Goal: Information Seeking & Learning: Learn about a topic

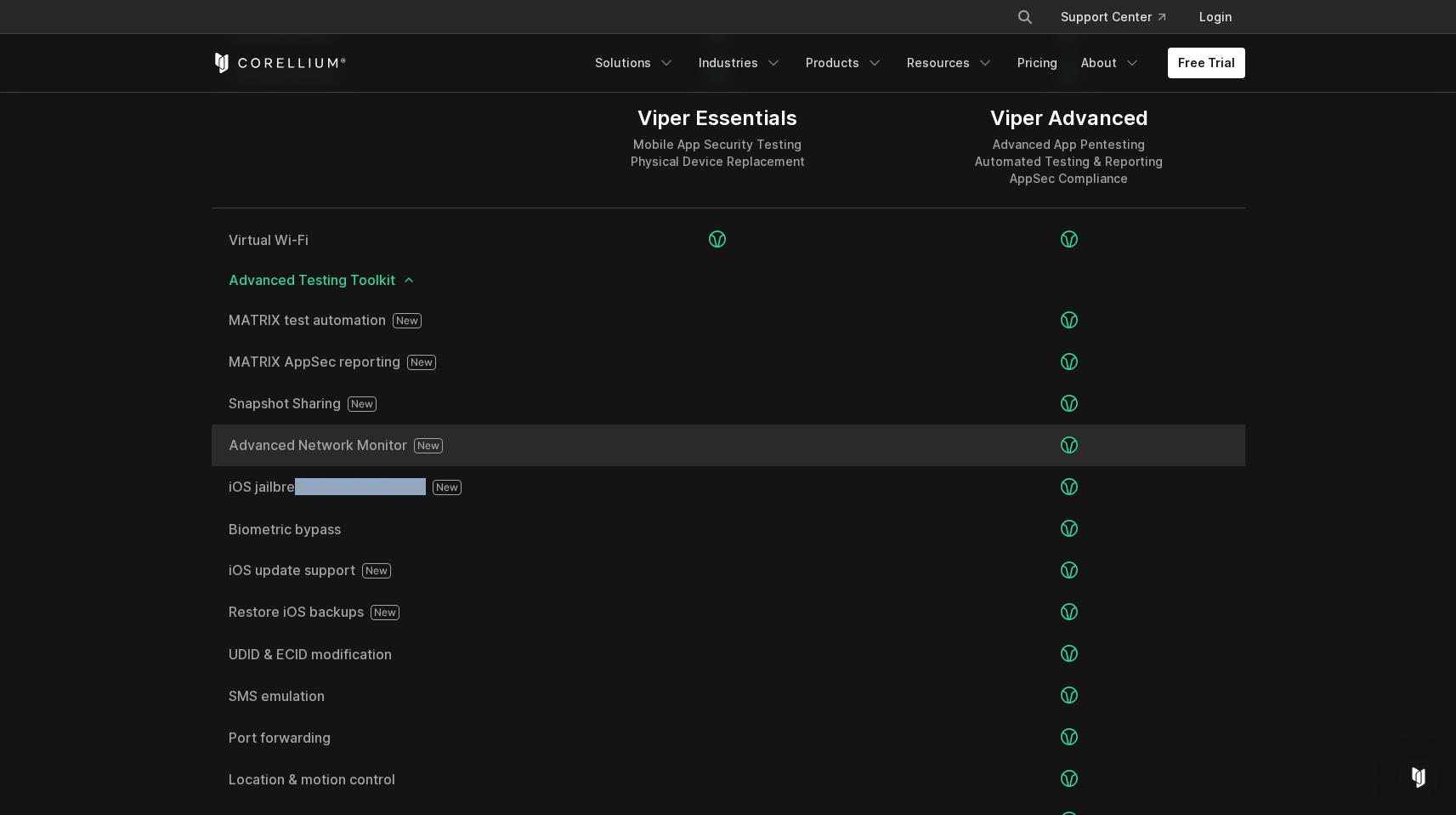
scroll to position [2823, 0]
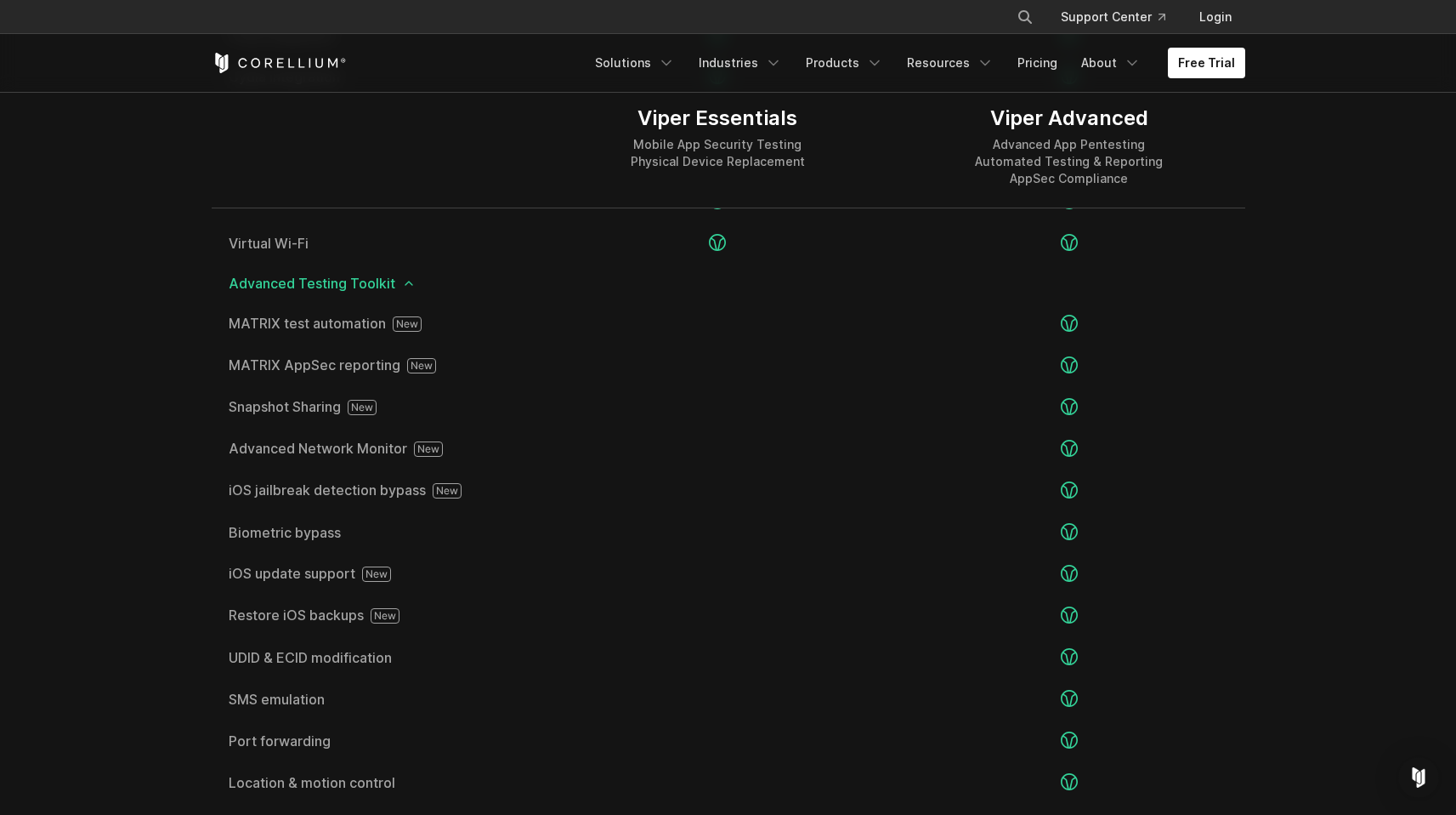
click at [390, 295] on div "Advanced Testing Toolkit" at bounding box center [728, 282] width 1033 height 39
click at [385, 288] on span "Advanced Testing Toolkit" at bounding box center [728, 283] width 1000 height 13
click at [411, 288] on icon at bounding box center [408, 283] width 13 height 13
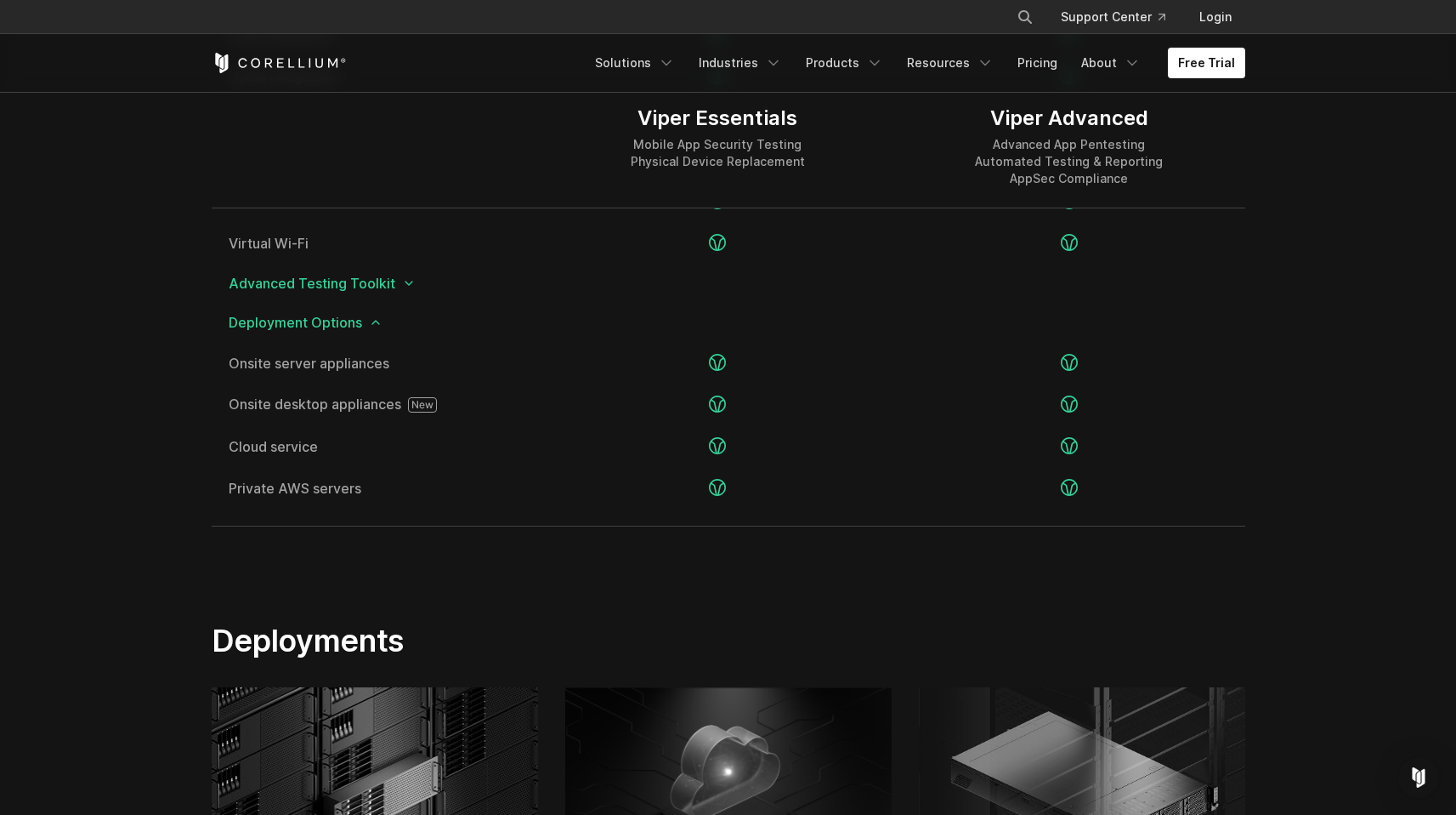
click at [411, 288] on icon at bounding box center [408, 283] width 13 height 13
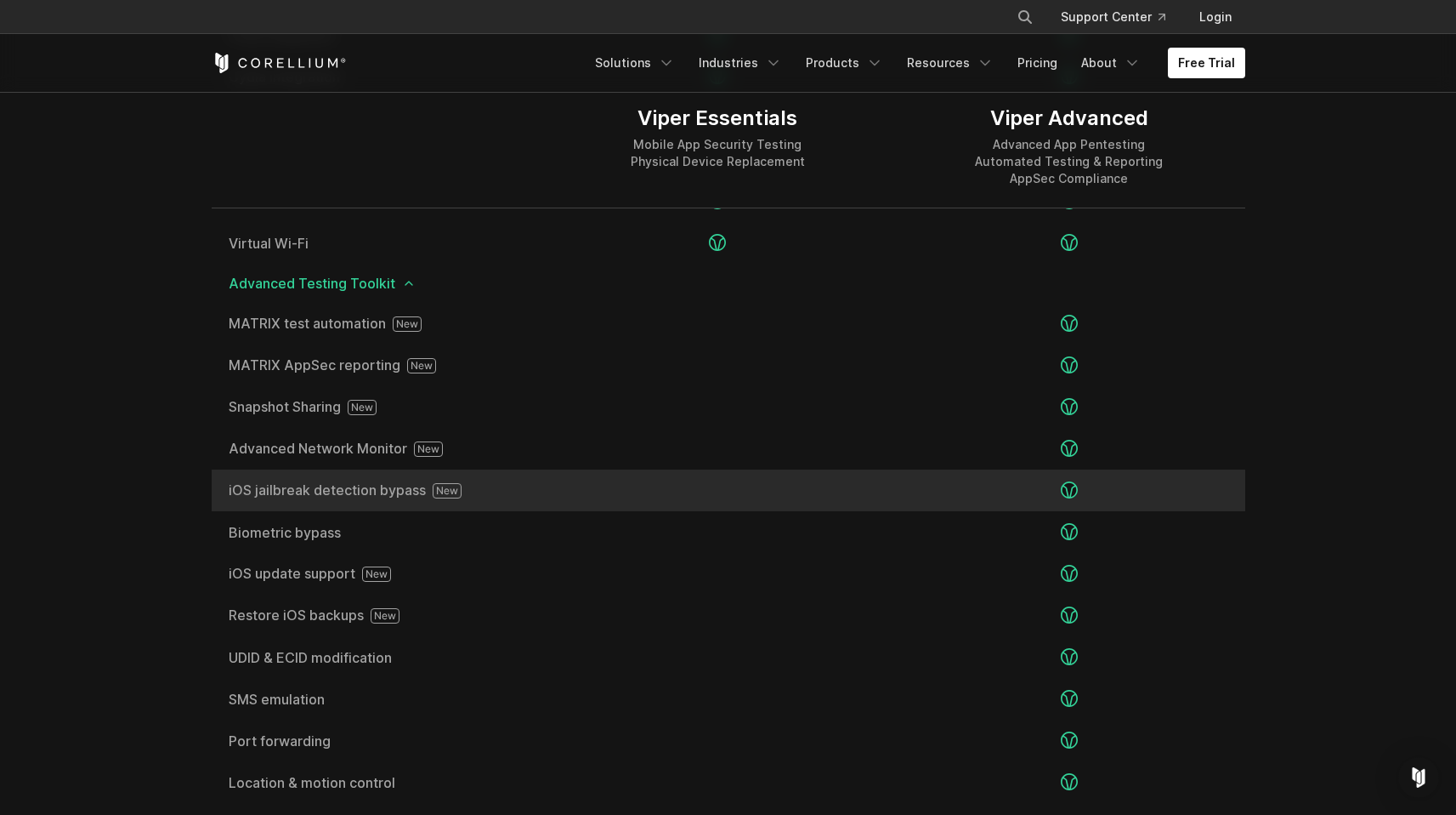
click at [385, 484] on span "iOS jailbreak detection bypass" at bounding box center [377, 490] width 296 height 15
click at [524, 499] on div "iOS jailbreak detection bypass" at bounding box center [377, 490] width 331 height 42
click at [529, 497] on div "iOS jailbreak detection bypass" at bounding box center [377, 490] width 331 height 42
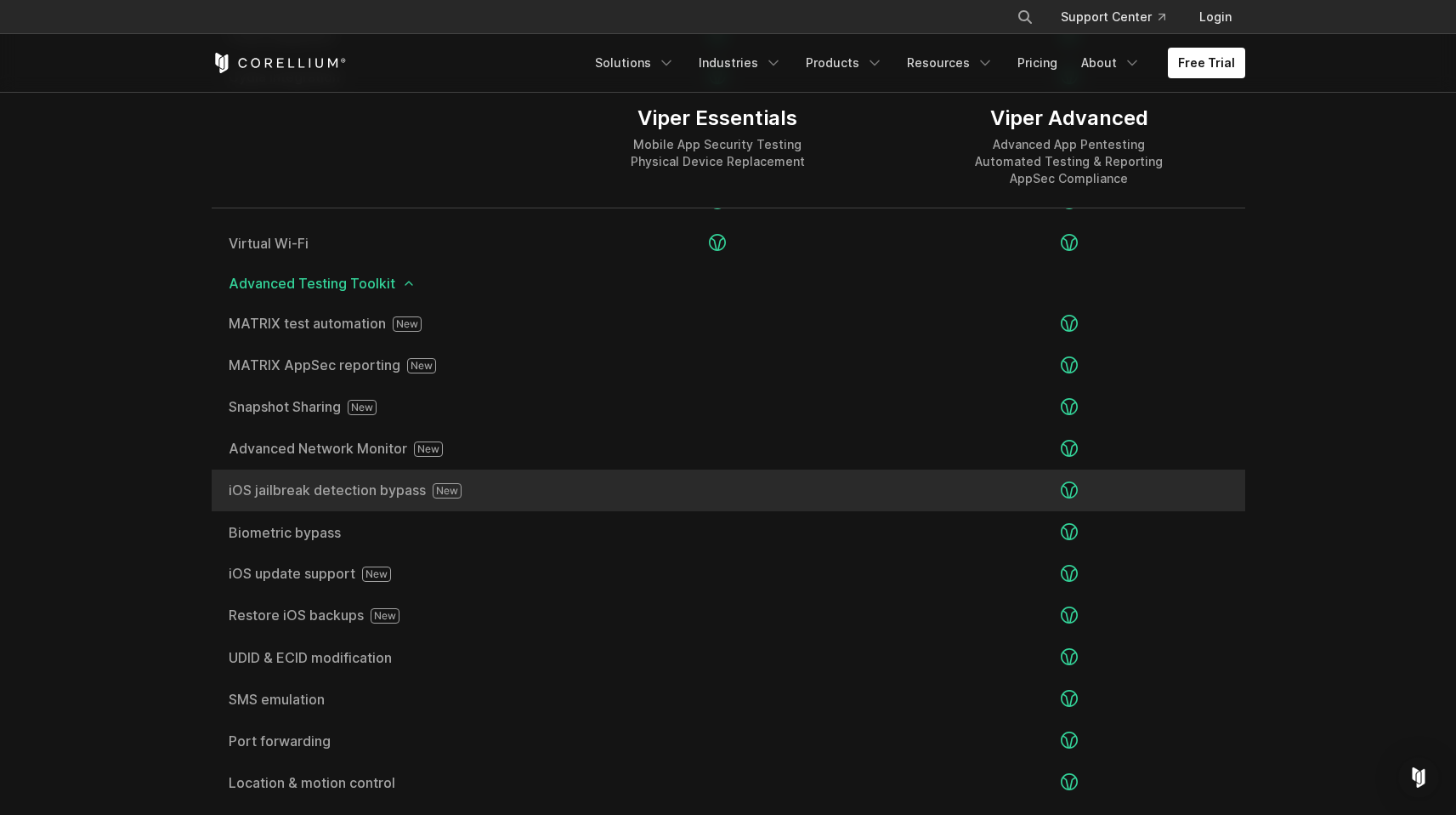
click at [529, 497] on div "iOS jailbreak detection bypass" at bounding box center [377, 490] width 331 height 42
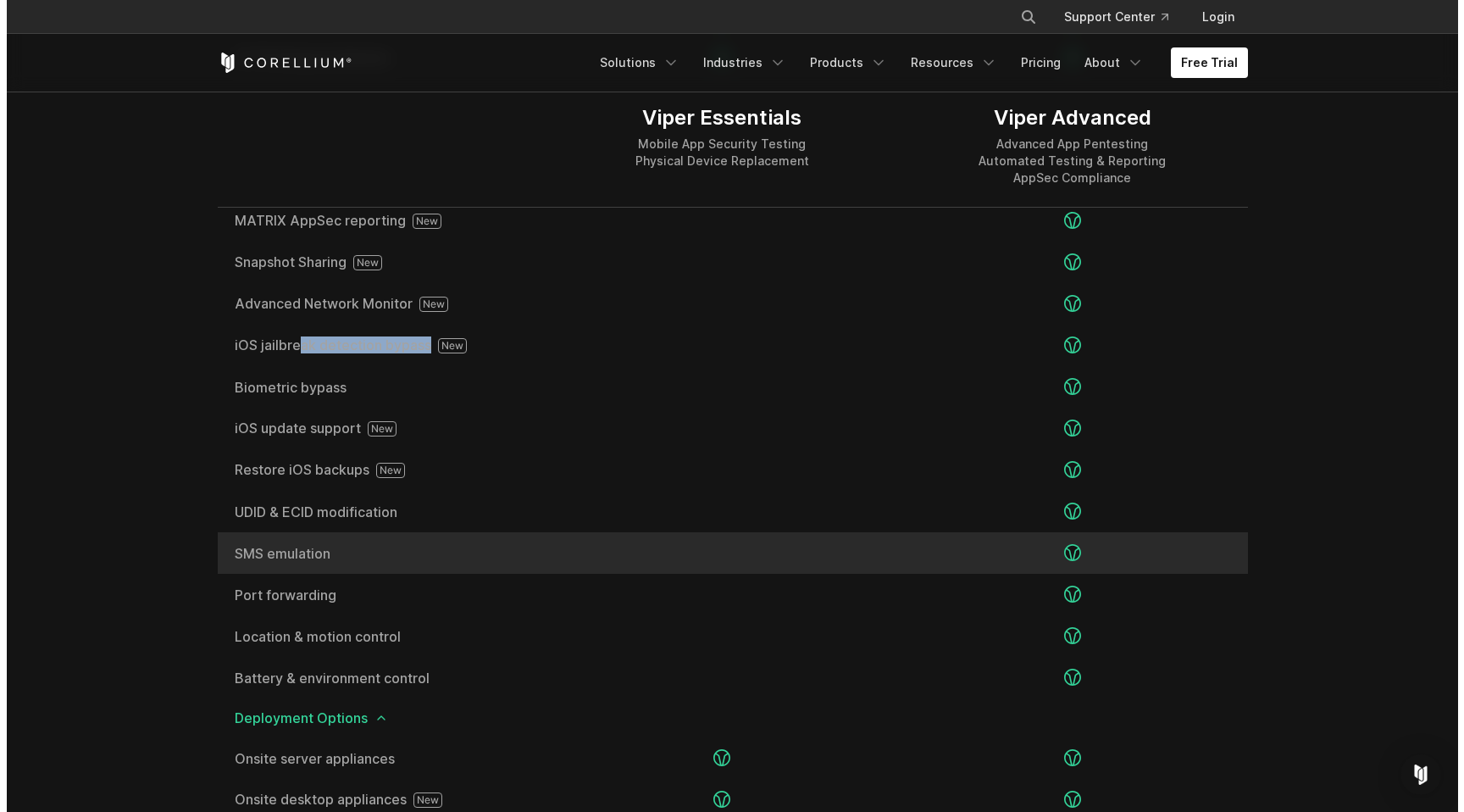
scroll to position [2790, 0]
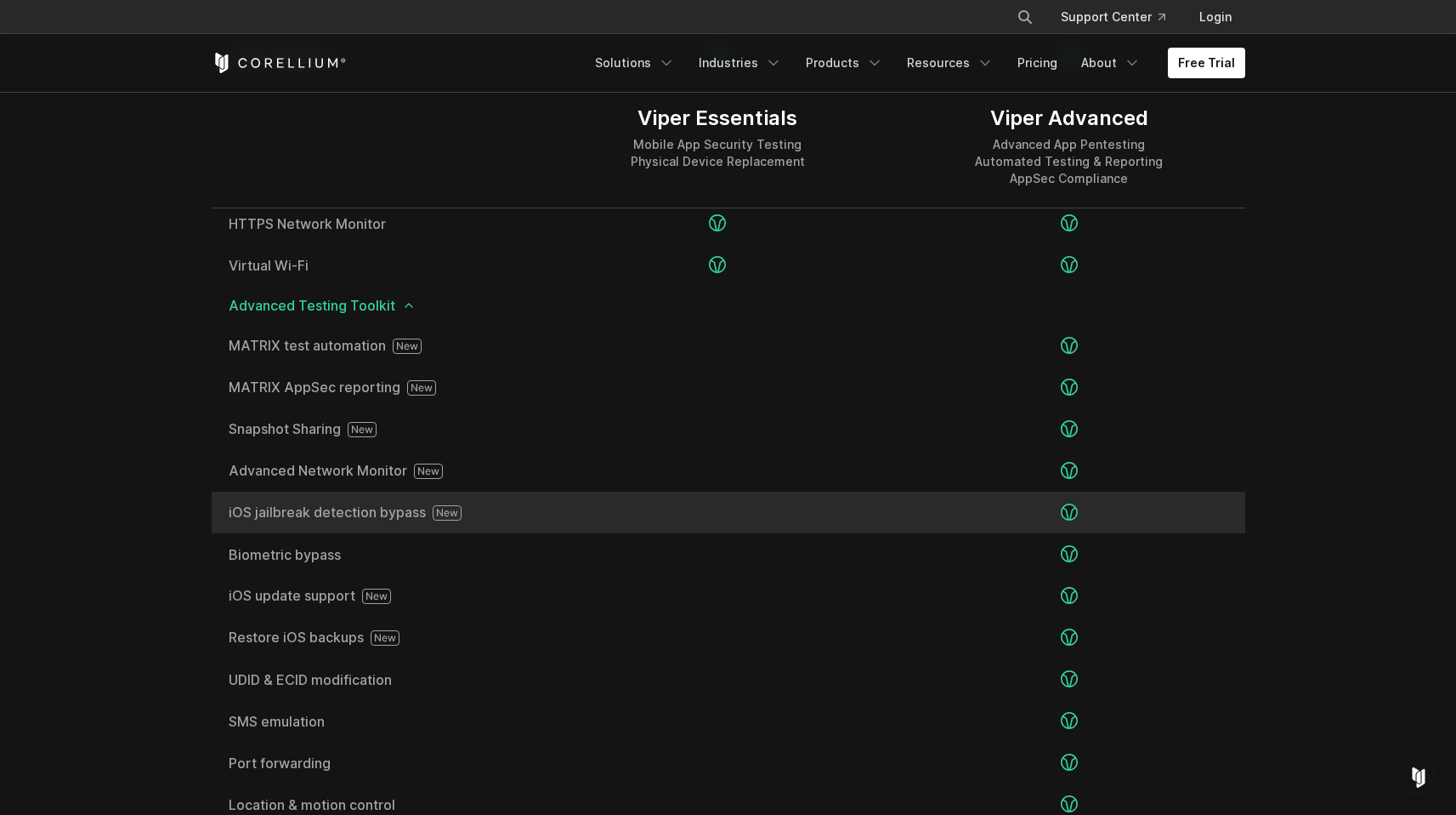
click at [566, 521] on div at bounding box center [718, 512] width 351 height 42
click at [572, 511] on div at bounding box center [718, 512] width 351 height 42
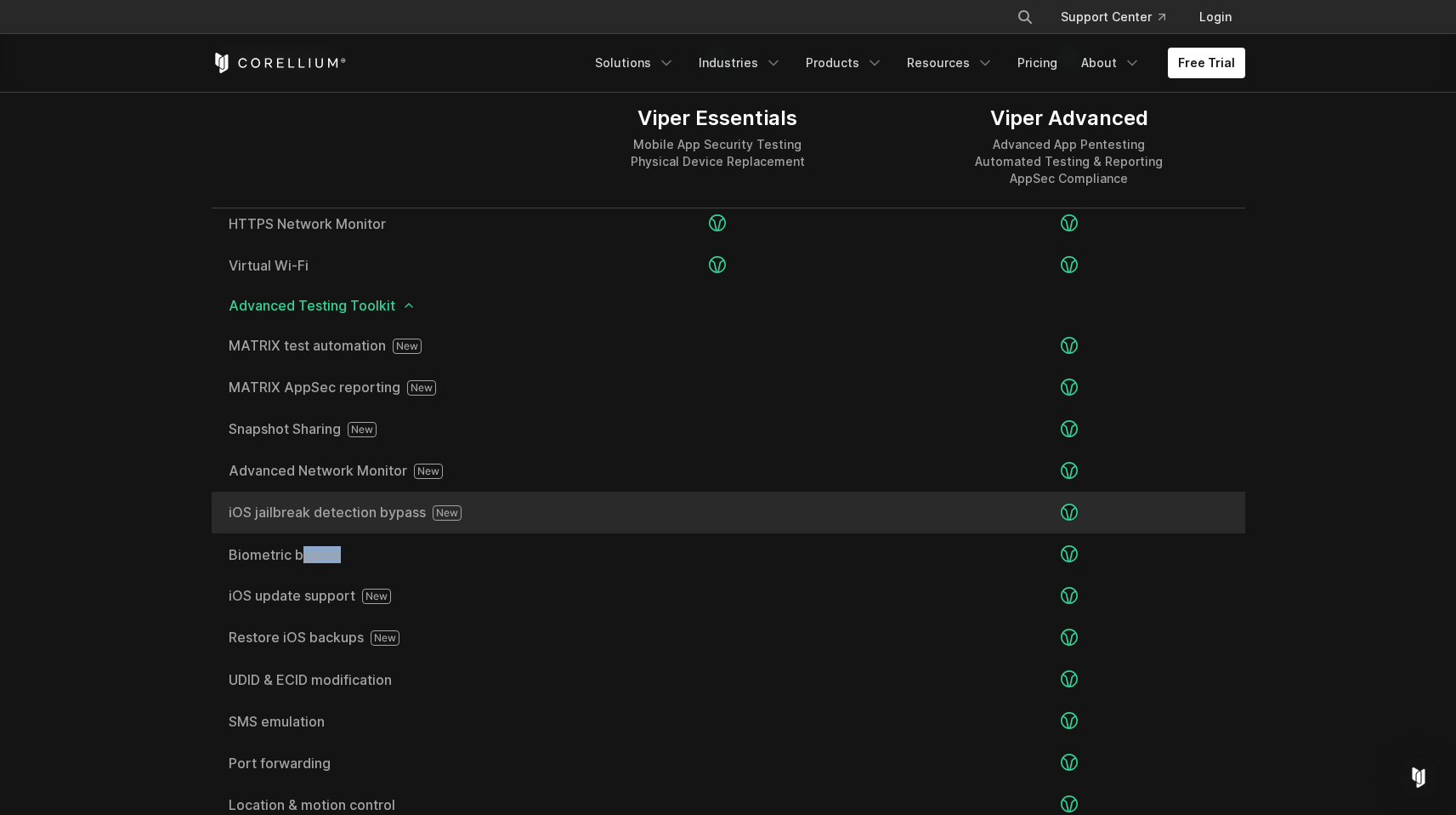
click at [572, 511] on div at bounding box center [718, 512] width 351 height 42
click at [327, 492] on div "iOS jailbreak detection bypass" at bounding box center [377, 512] width 331 height 42
click at [336, 523] on div "iOS jailbreak detection bypass" at bounding box center [377, 512] width 331 height 42
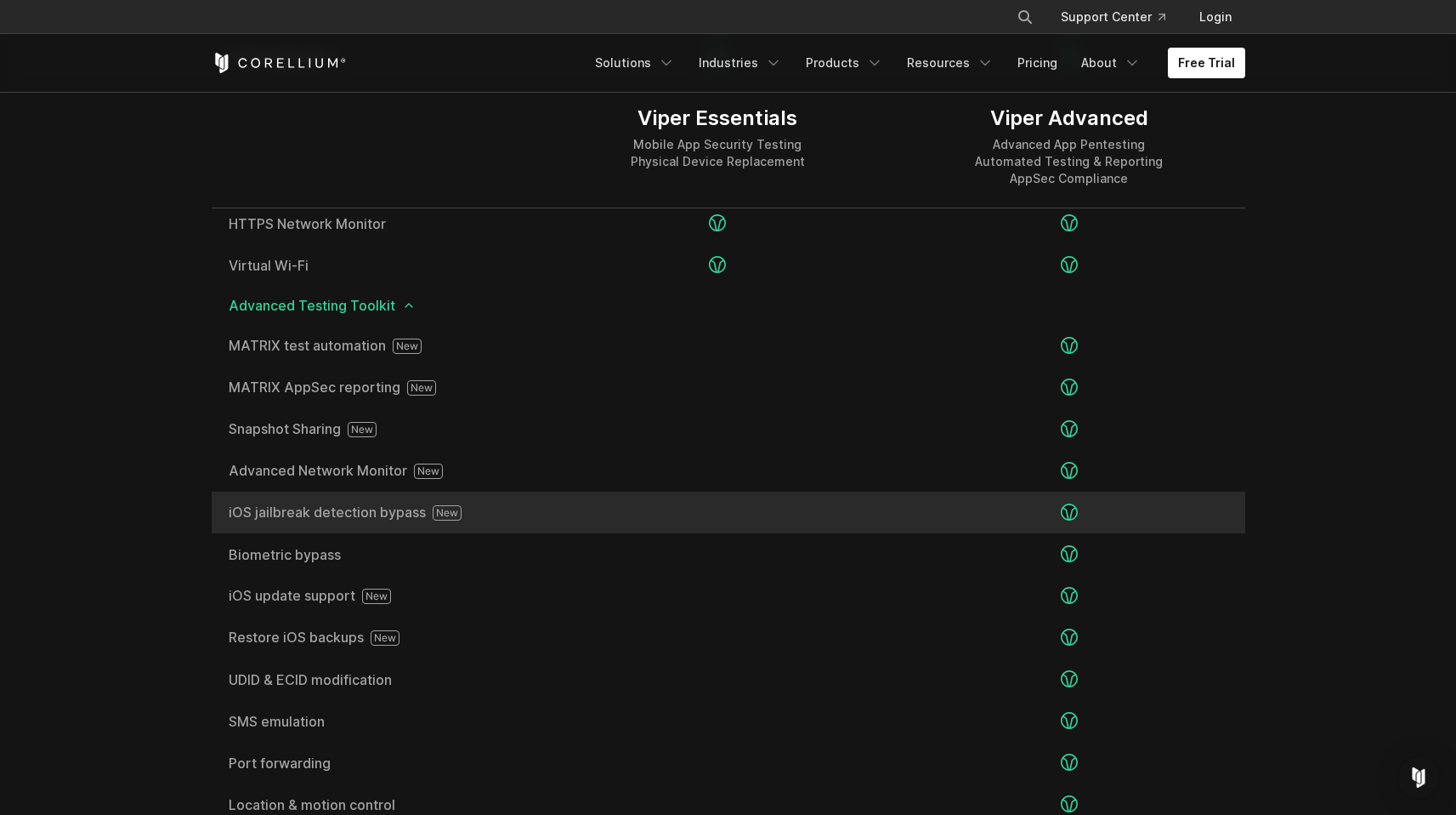
click at [345, 519] on span "iOS jailbreak detection bypass" at bounding box center [377, 513] width 296 height 15
copy div "iOS jailbreak detection bypass"
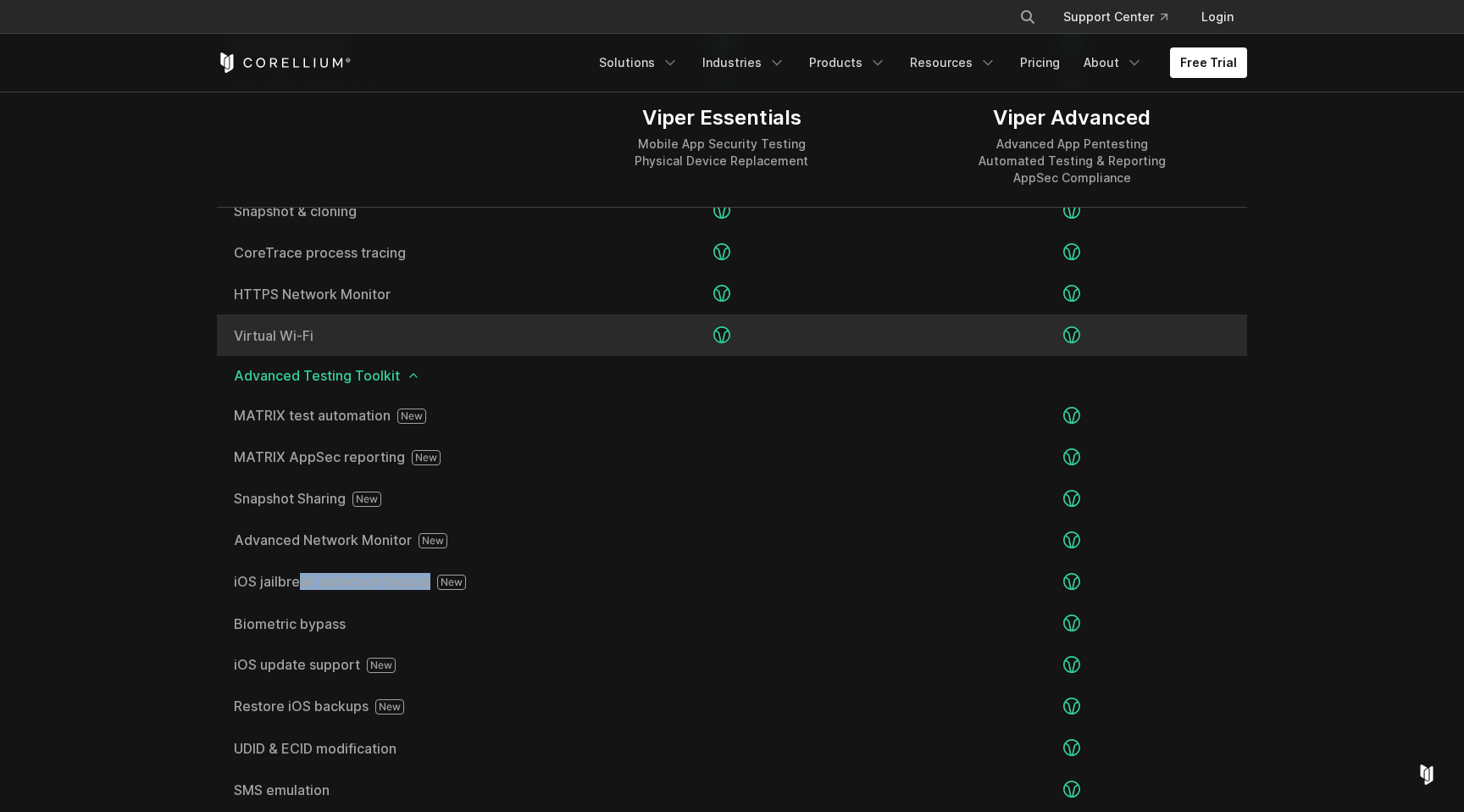
scroll to position [2720, 0]
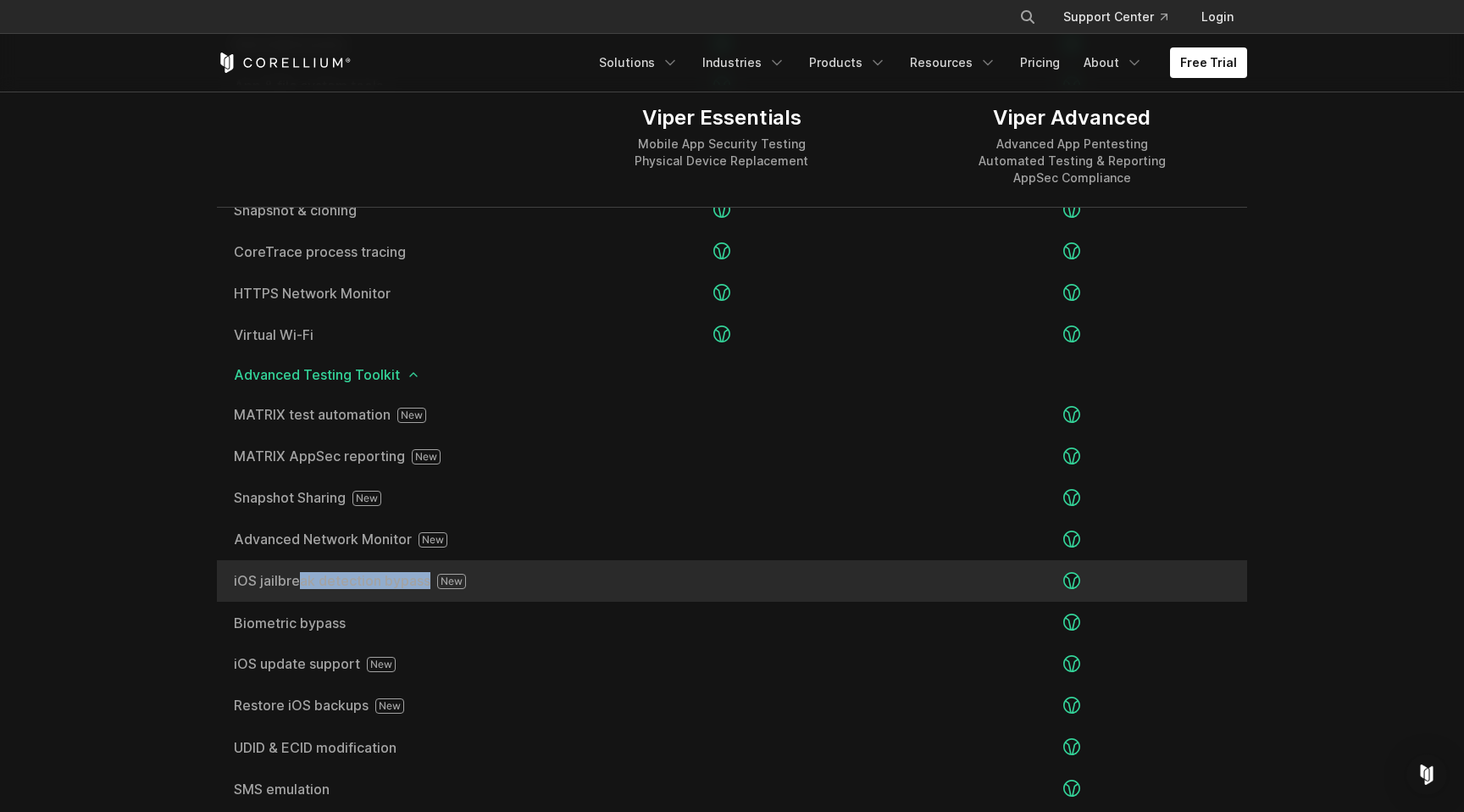
click at [351, 588] on div "iOS jailbreak detection bypass" at bounding box center [381, 581] width 329 height 42
click at [373, 574] on span "iOS jailbreak detection bypass" at bounding box center [381, 581] width 295 height 15
drag, startPoint x: 432, startPoint y: 584, endPoint x: 235, endPoint y: 577, distance: 197.1
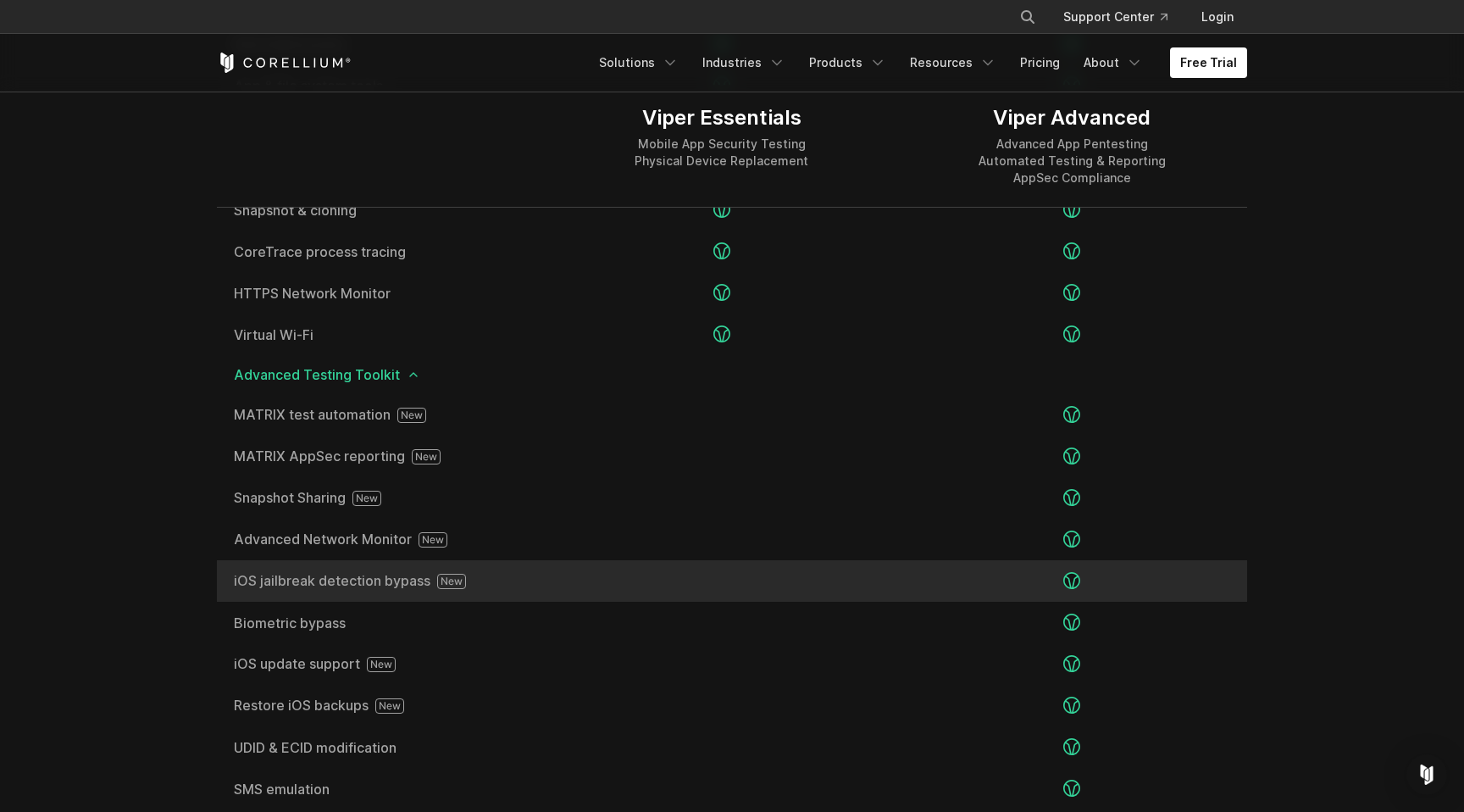
click at [235, 577] on span "iOS jailbreak detection bypass" at bounding box center [381, 581] width 295 height 15
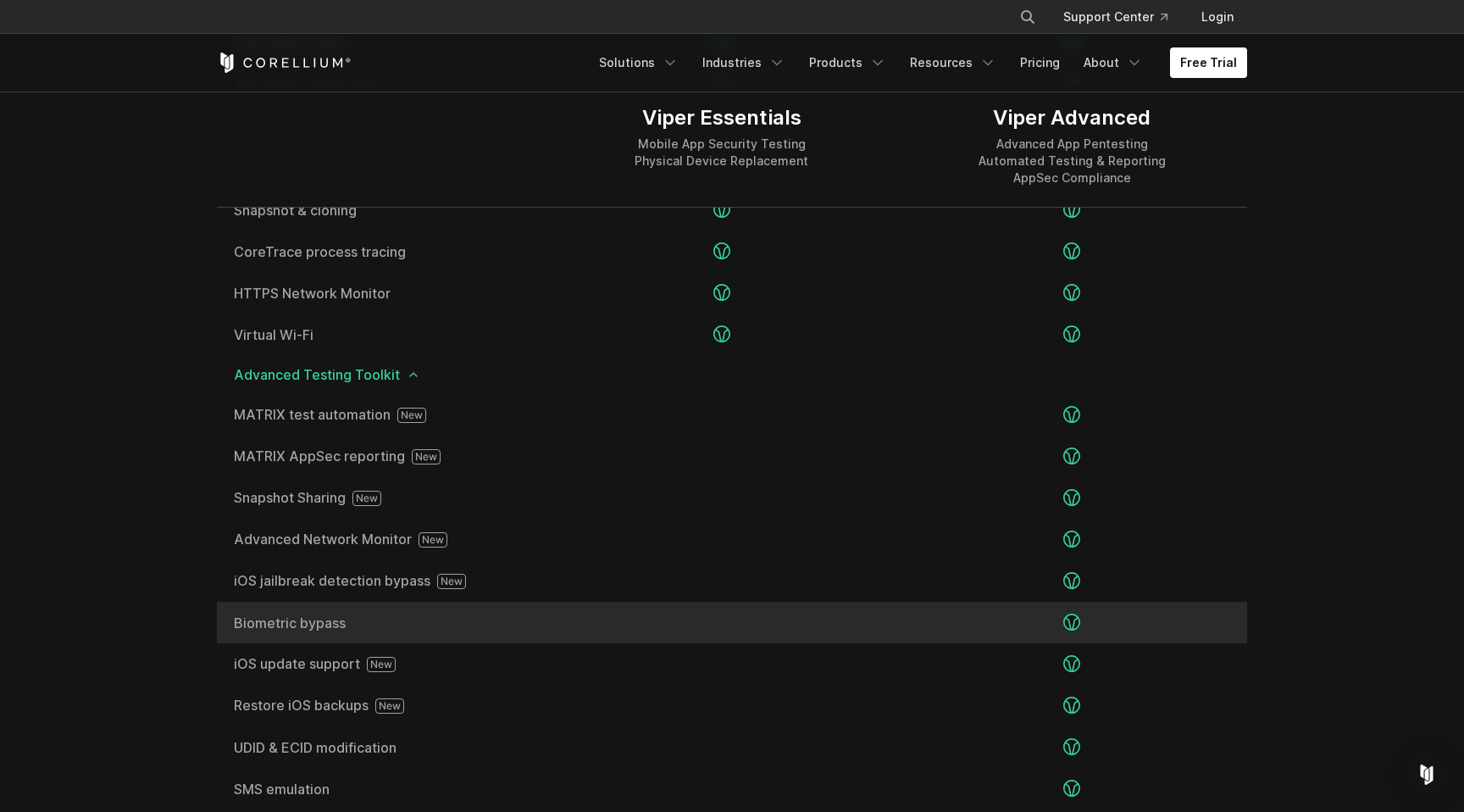
copy span "iOS jailbreak detection bypass"
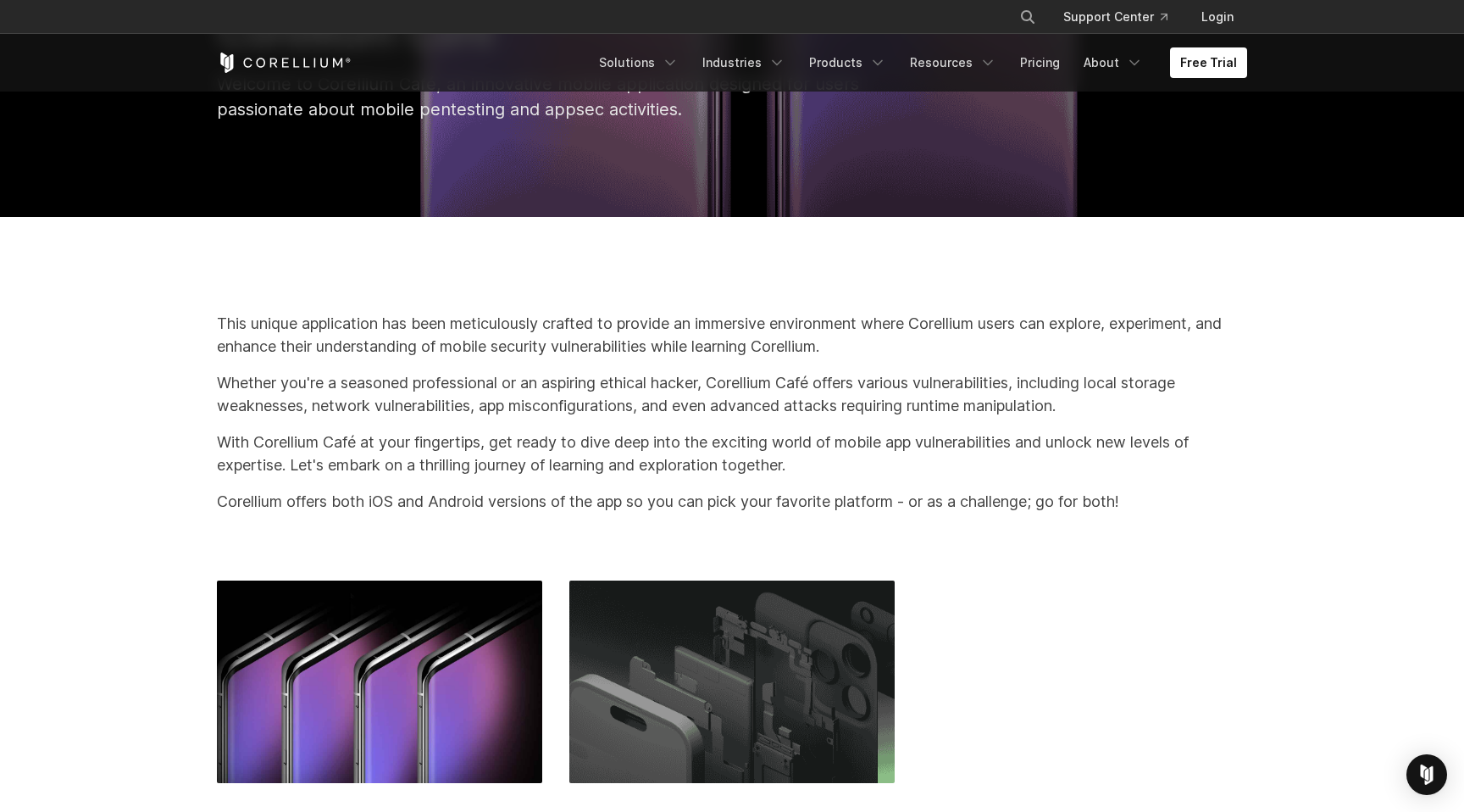
scroll to position [278, 0]
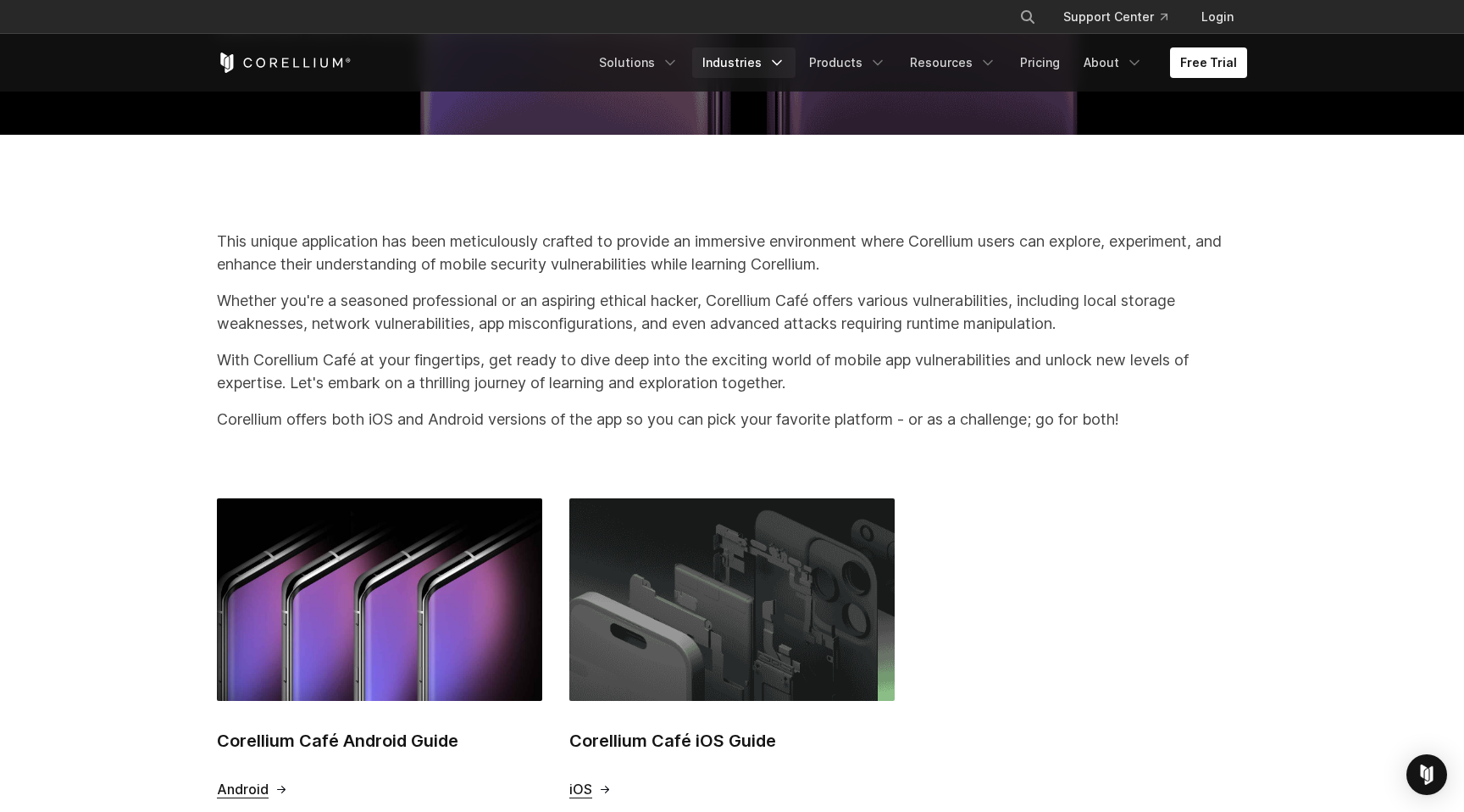
click at [759, 72] on link "Industries" at bounding box center [743, 62] width 103 height 30
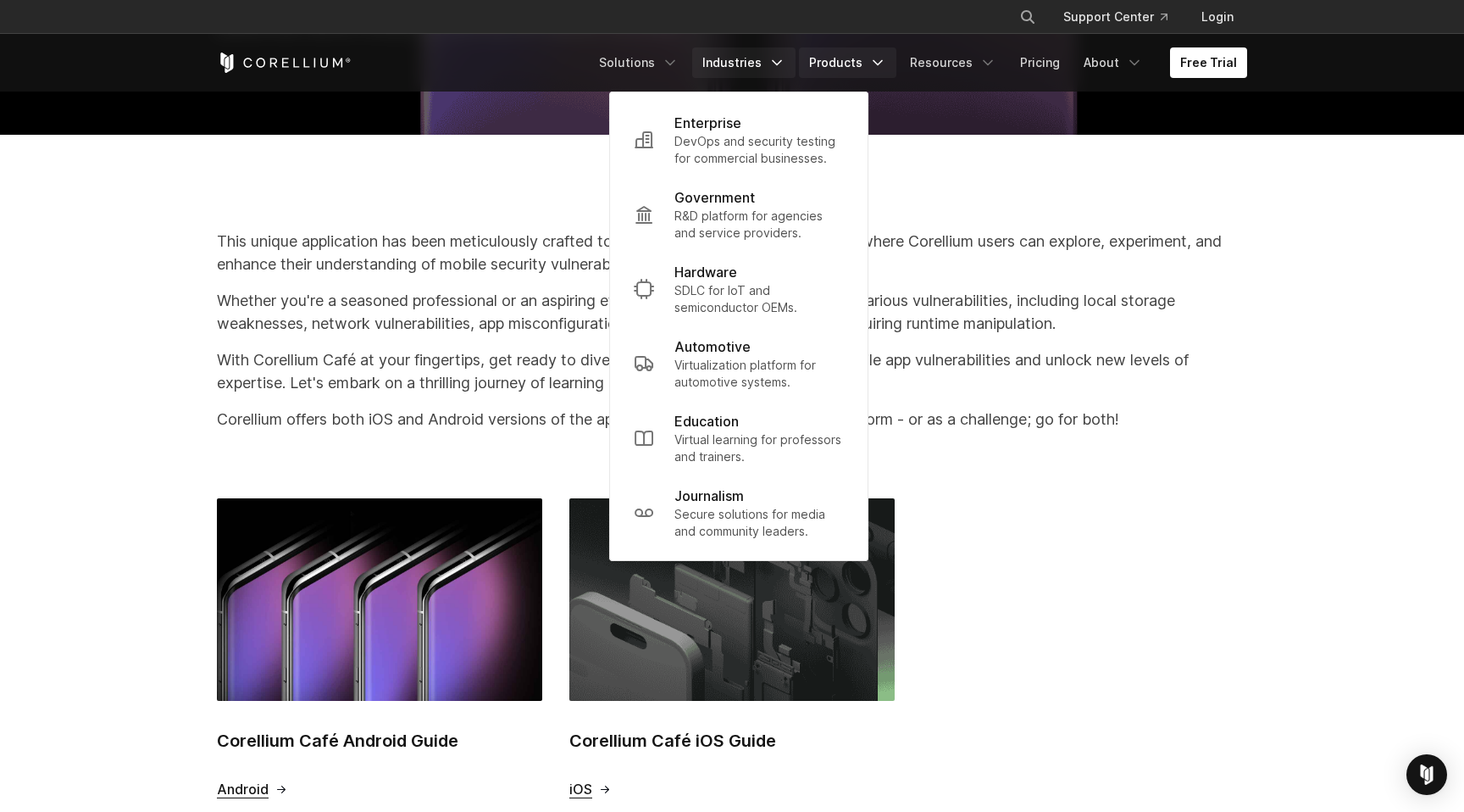
click at [820, 77] on link "Products" at bounding box center [847, 62] width 97 height 30
